Goal: Transaction & Acquisition: Purchase product/service

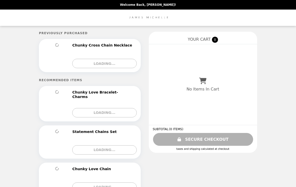
select select "**********"
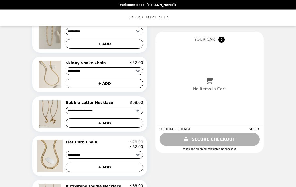
scroll to position [294, 0]
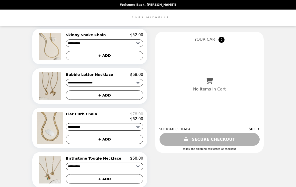
click at [61, 172] on img at bounding box center [50, 169] width 23 height 27
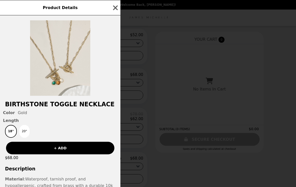
click at [113, 11] on icon "button" at bounding box center [116, 8] width 8 height 8
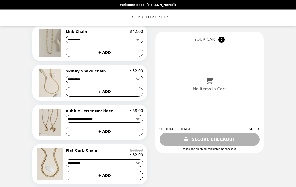
scroll to position [257, 0]
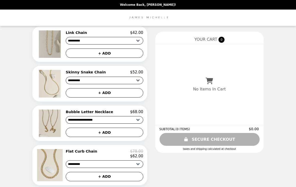
click at [54, 87] on img at bounding box center [50, 83] width 23 height 27
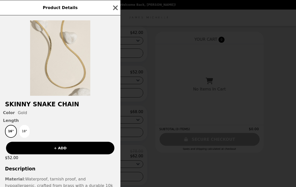
click at [27, 133] on button "18"" at bounding box center [24, 131] width 10 height 13
click at [12, 134] on button "16"" at bounding box center [10, 131] width 10 height 13
click at [25, 133] on button "18"" at bounding box center [24, 131] width 10 height 13
click at [114, 12] on button "button" at bounding box center [116, 8] width 8 height 8
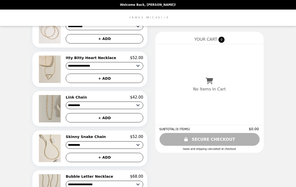
scroll to position [192, 0]
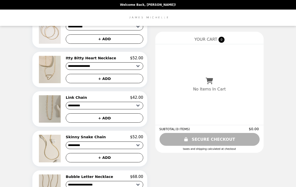
click at [117, 120] on button "+ ADD" at bounding box center [105, 117] width 78 height 9
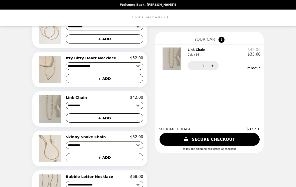
click at [249, 70] on button "remove" at bounding box center [254, 68] width 13 height 4
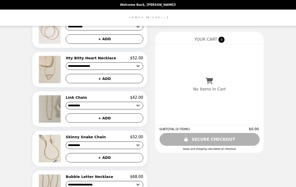
click at [57, 109] on img at bounding box center [50, 108] width 23 height 27
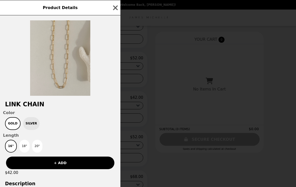
click at [116, 9] on icon "button" at bounding box center [115, 7] width 5 height 5
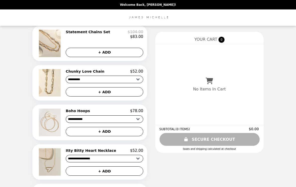
scroll to position [100, 0]
click at [54, 82] on img at bounding box center [50, 82] width 23 height 27
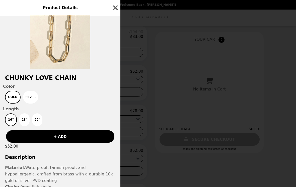
scroll to position [30, 0]
